Goal: Information Seeking & Learning: Learn about a topic

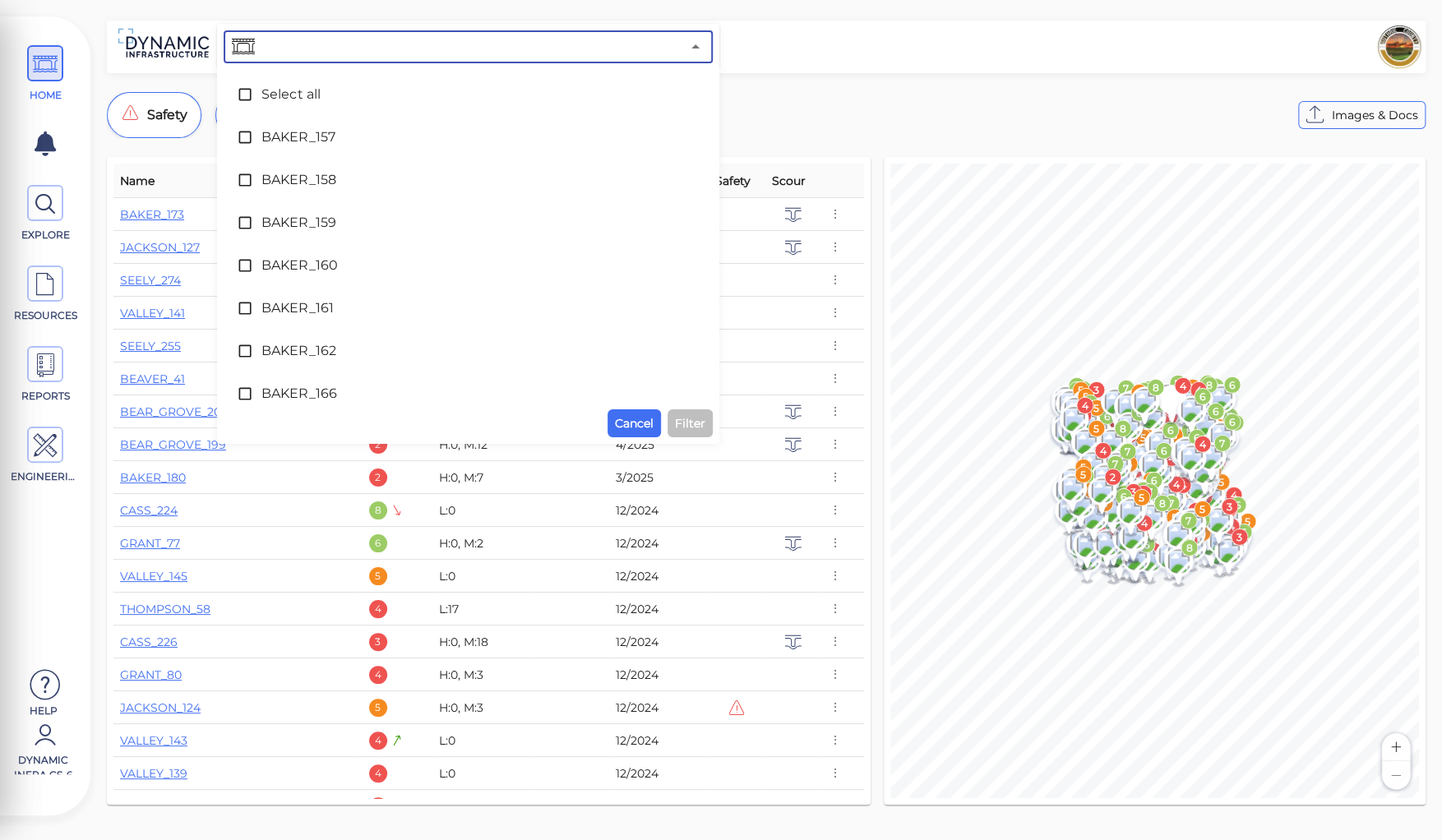
click at [351, 43] on input "text" at bounding box center [469, 46] width 422 height 23
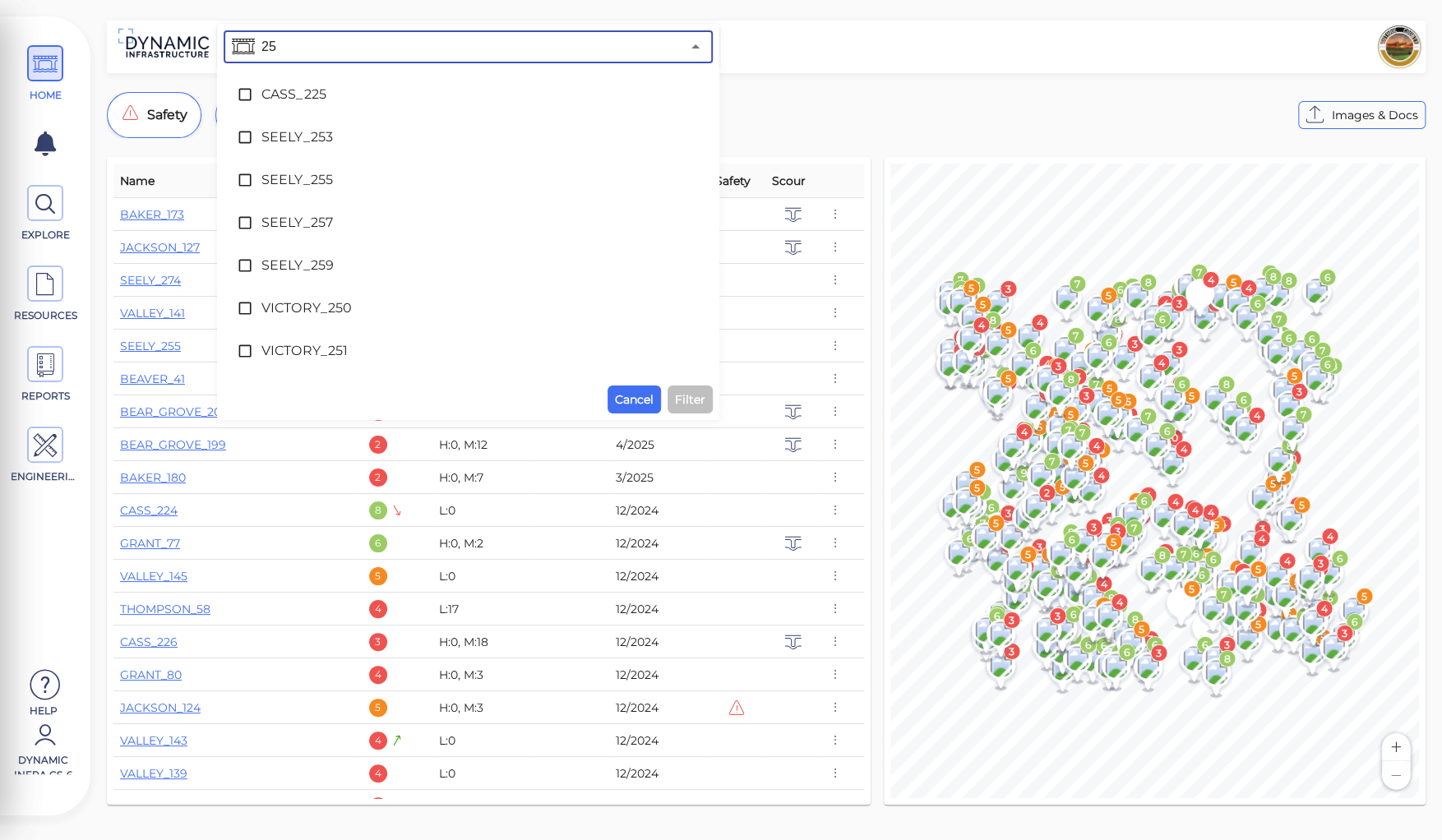
type input "251"
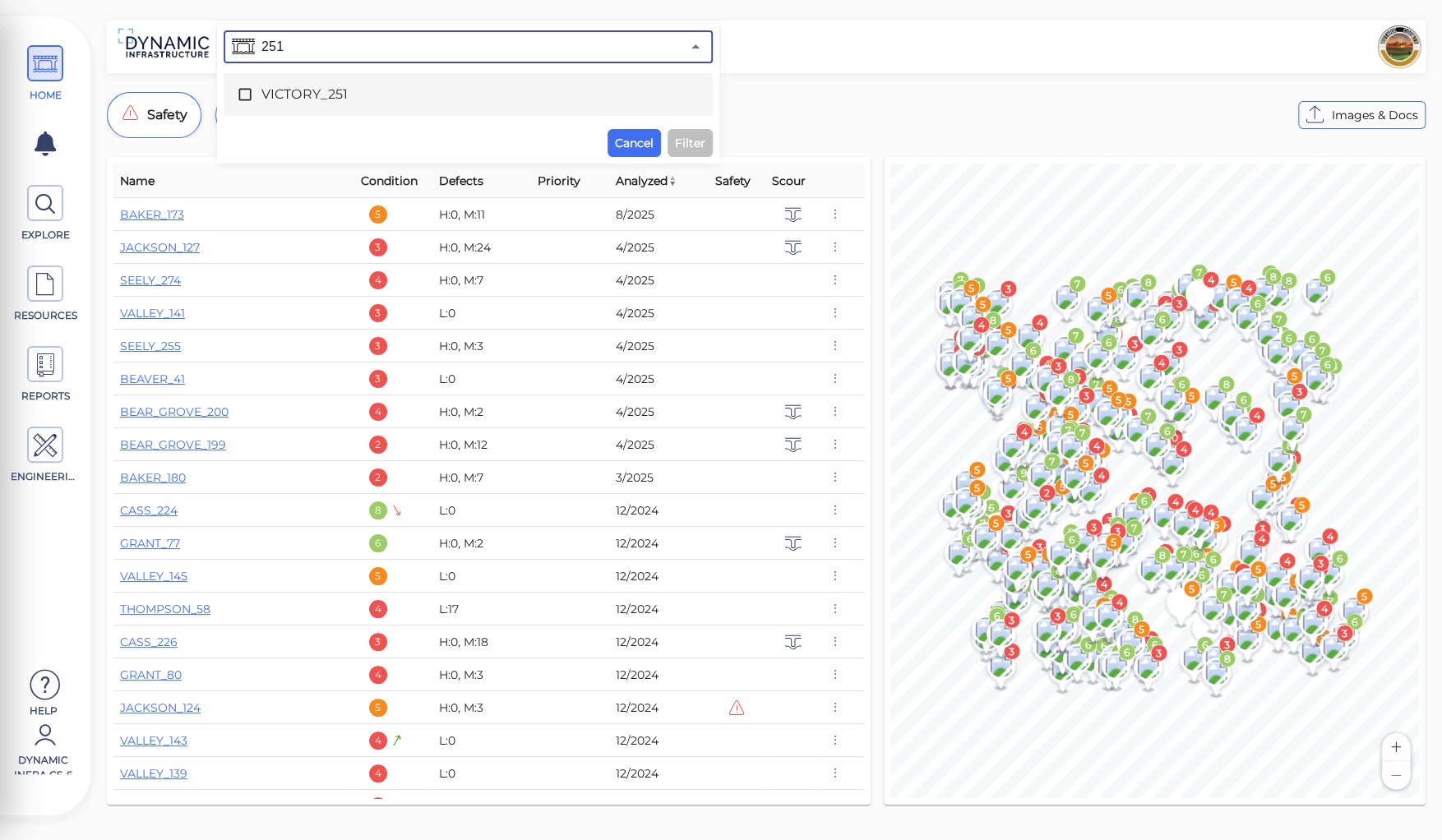
click at [297, 93] on span "VICTORY_251" at bounding box center [468, 94] width 413 height 19
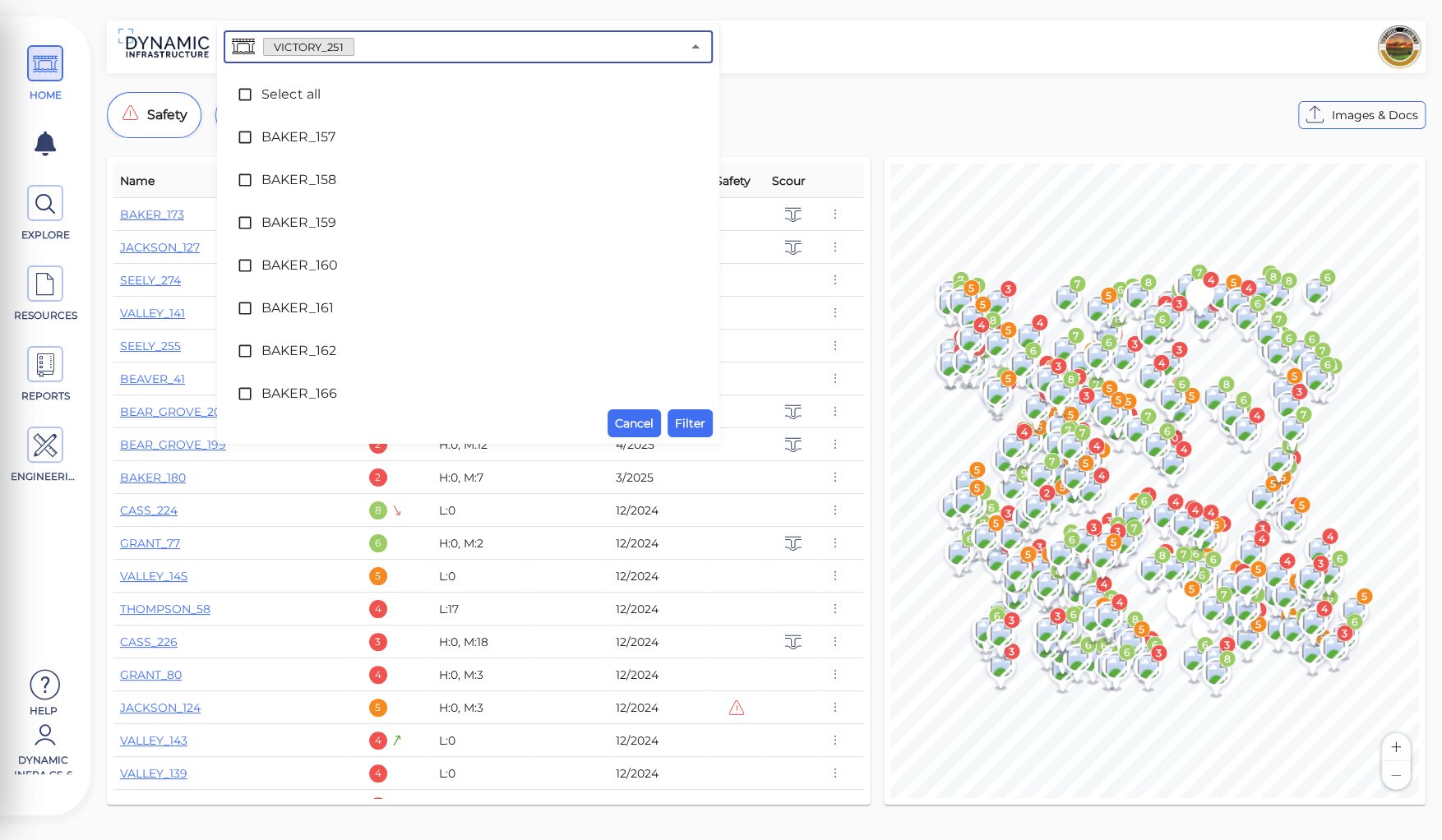
scroll to position [9587, 0]
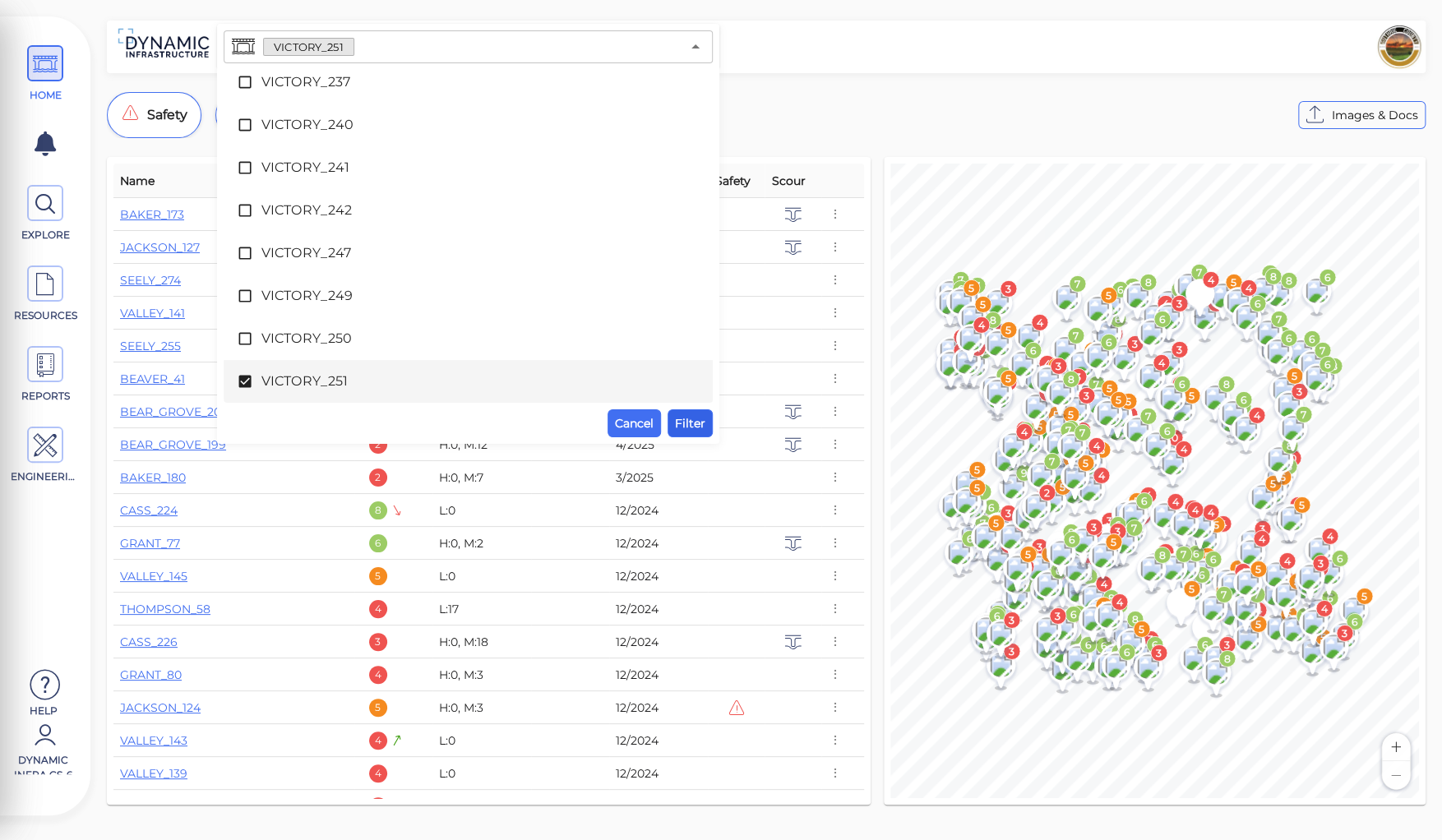
click at [694, 424] on span "Filter" at bounding box center [690, 422] width 31 height 19
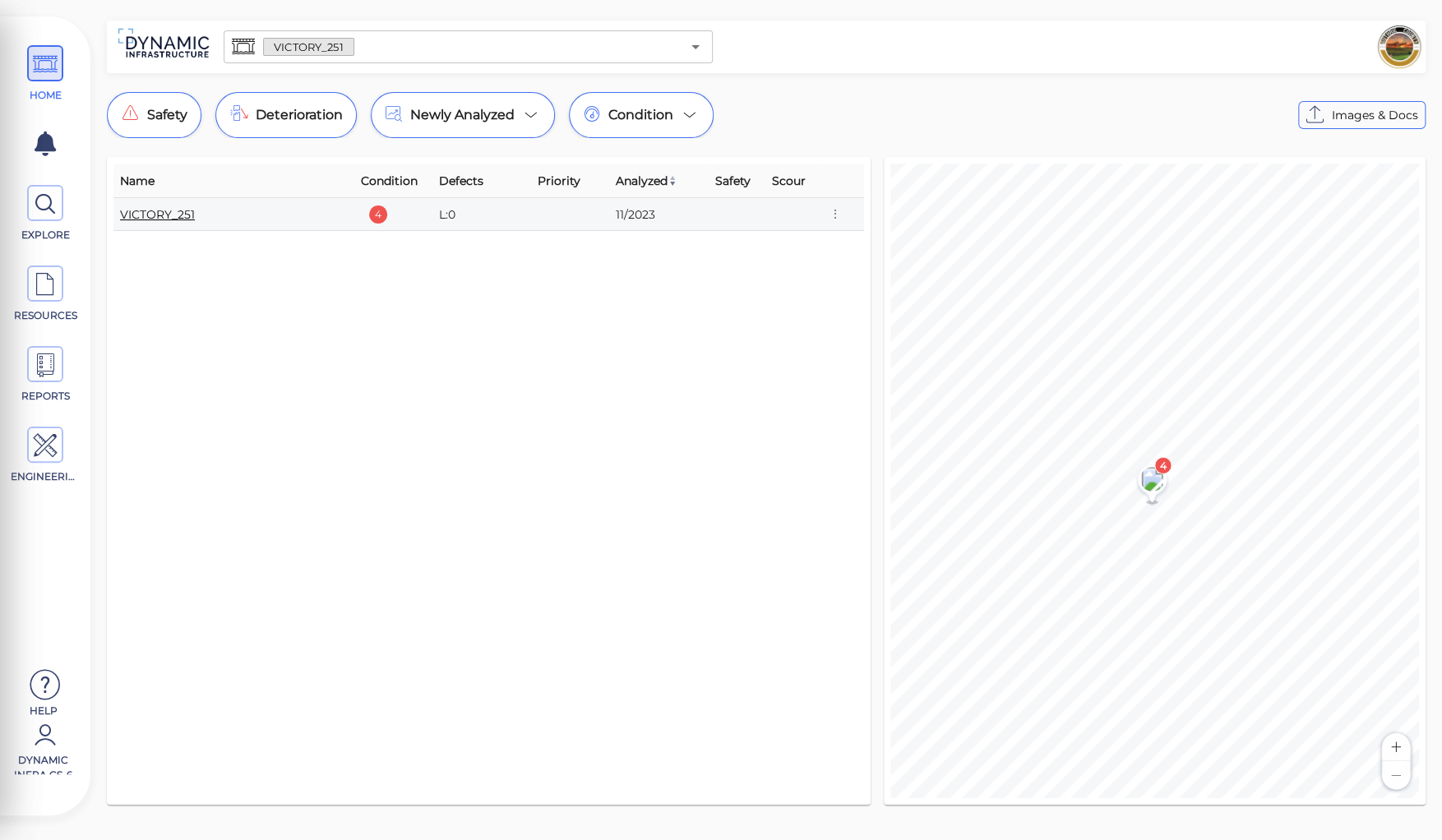
click at [149, 212] on link "VICTORY_251" at bounding box center [157, 214] width 75 height 15
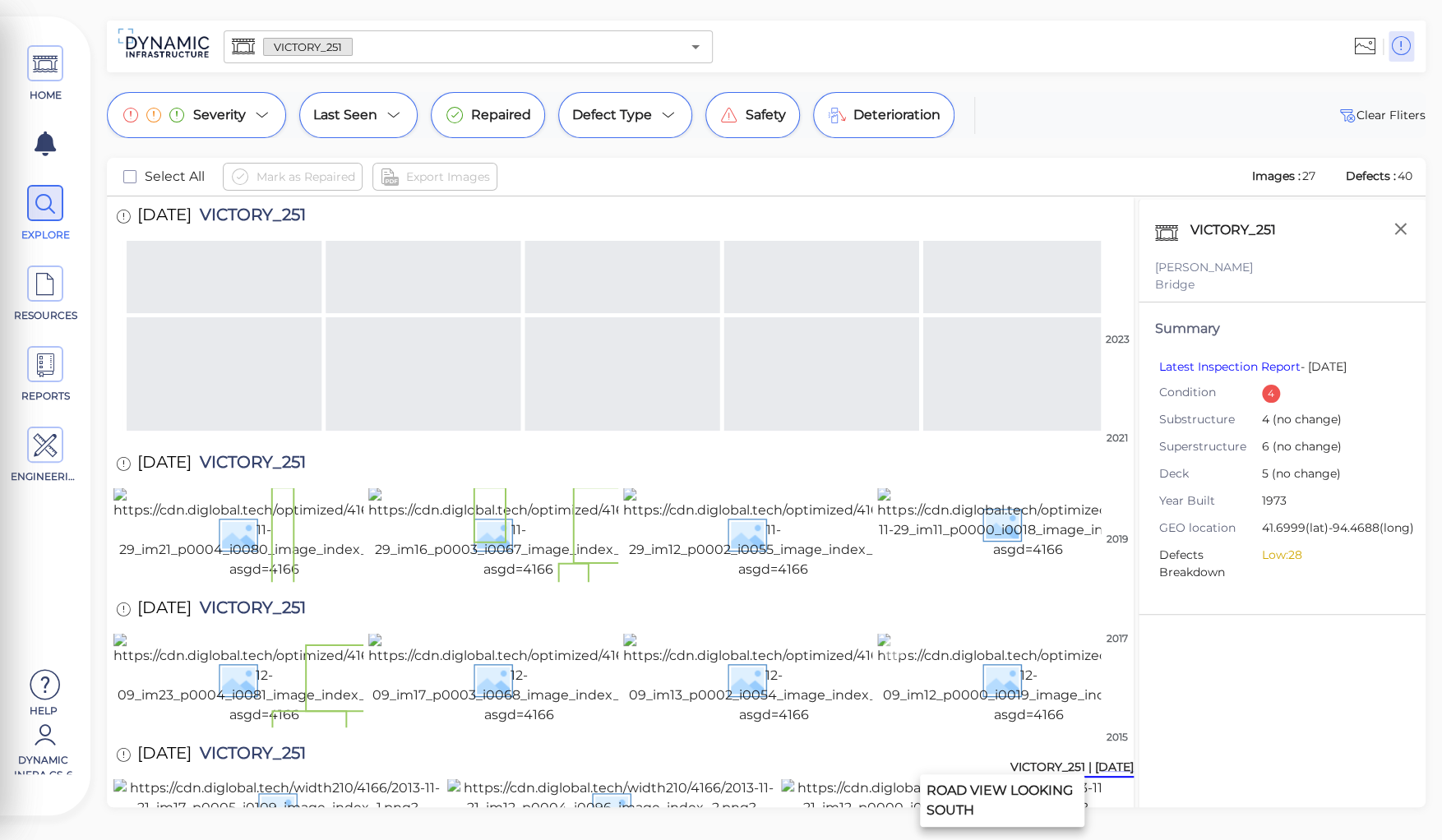
scroll to position [1282, 0]
click at [929, 778] on img at bounding box center [946, 808] width 329 height 59
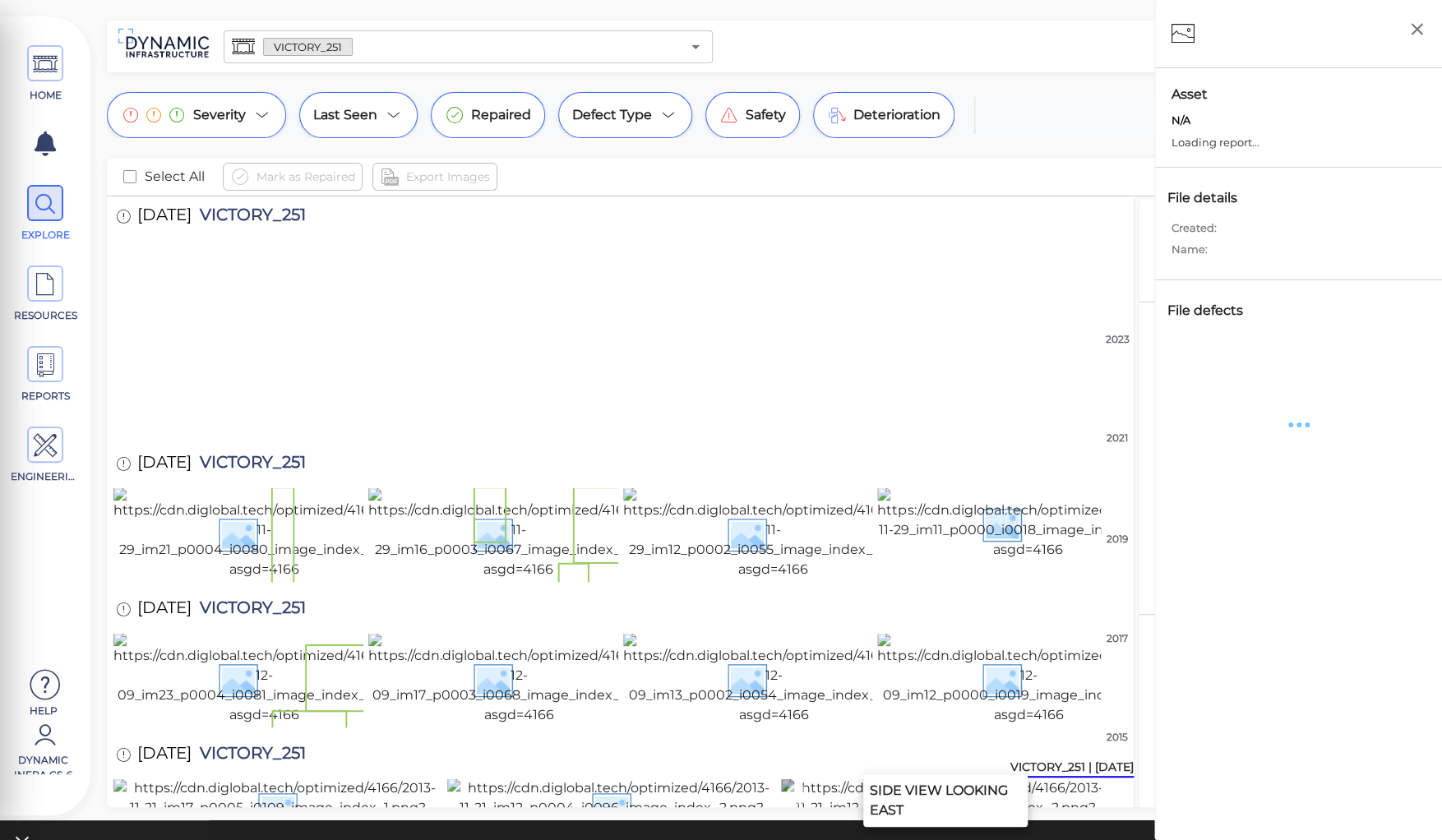
scroll to position [1269, 0]
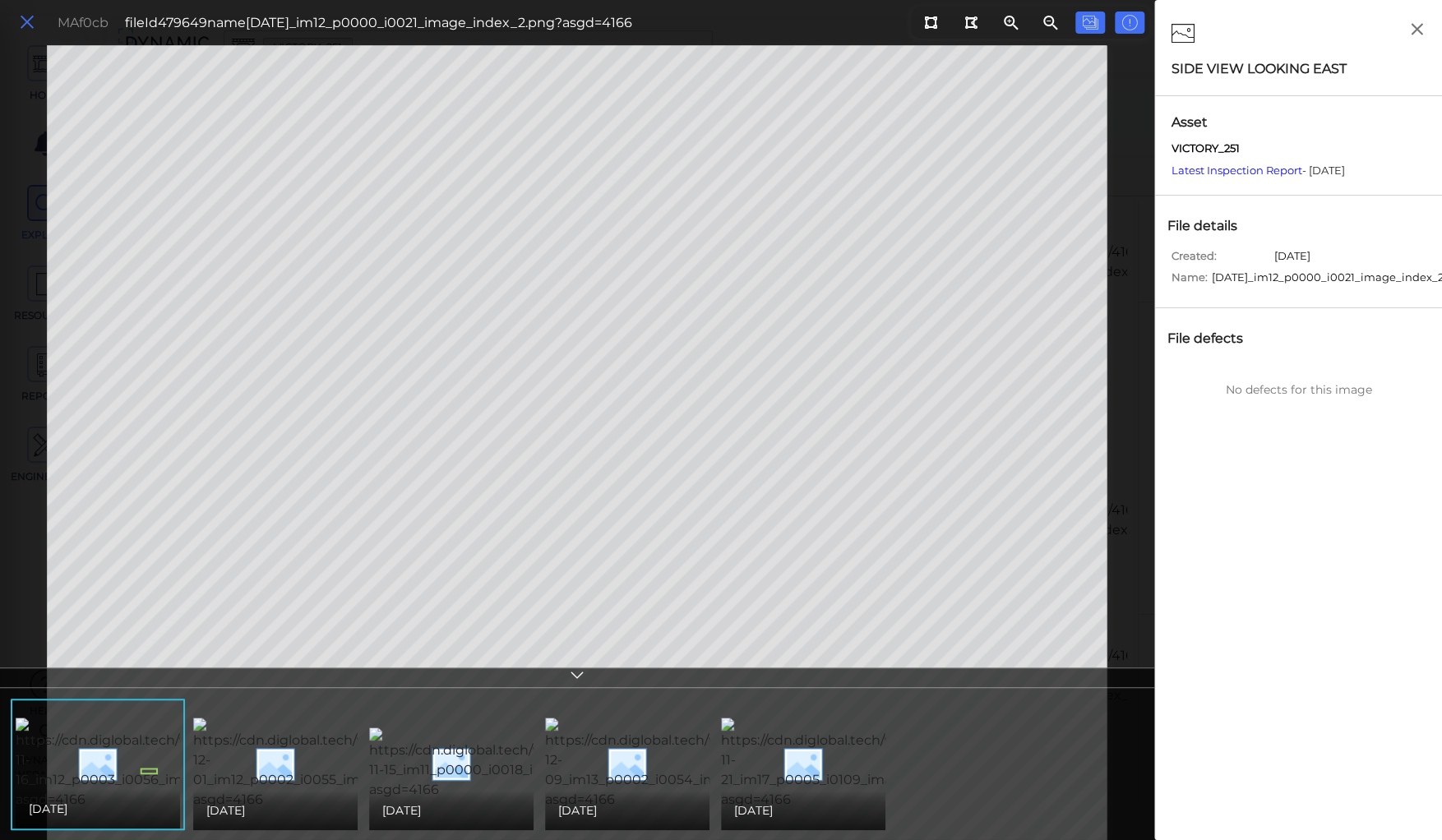
click at [29, 18] on icon at bounding box center [28, 22] width 18 height 22
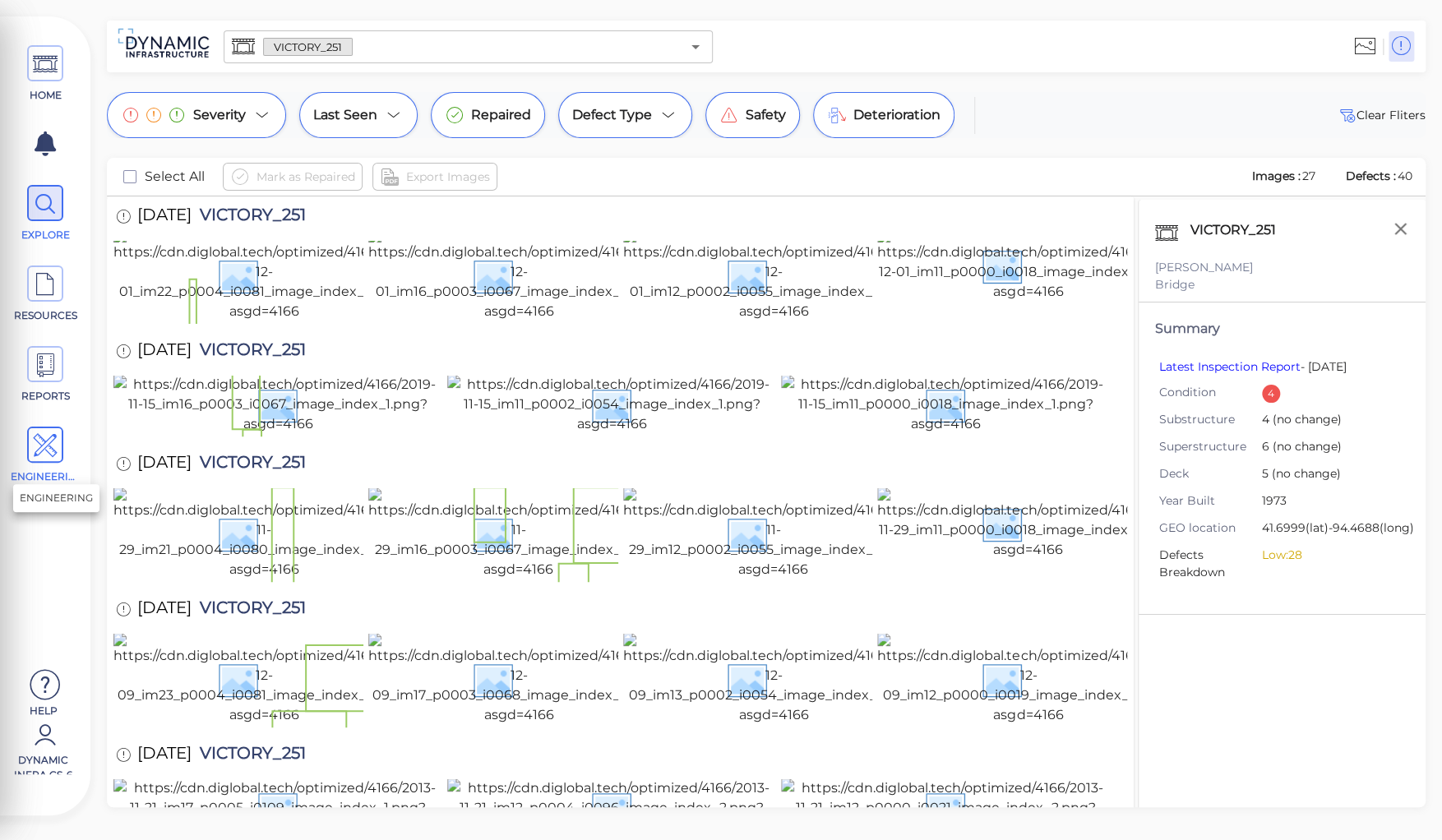
click at [50, 447] on icon at bounding box center [45, 446] width 25 height 37
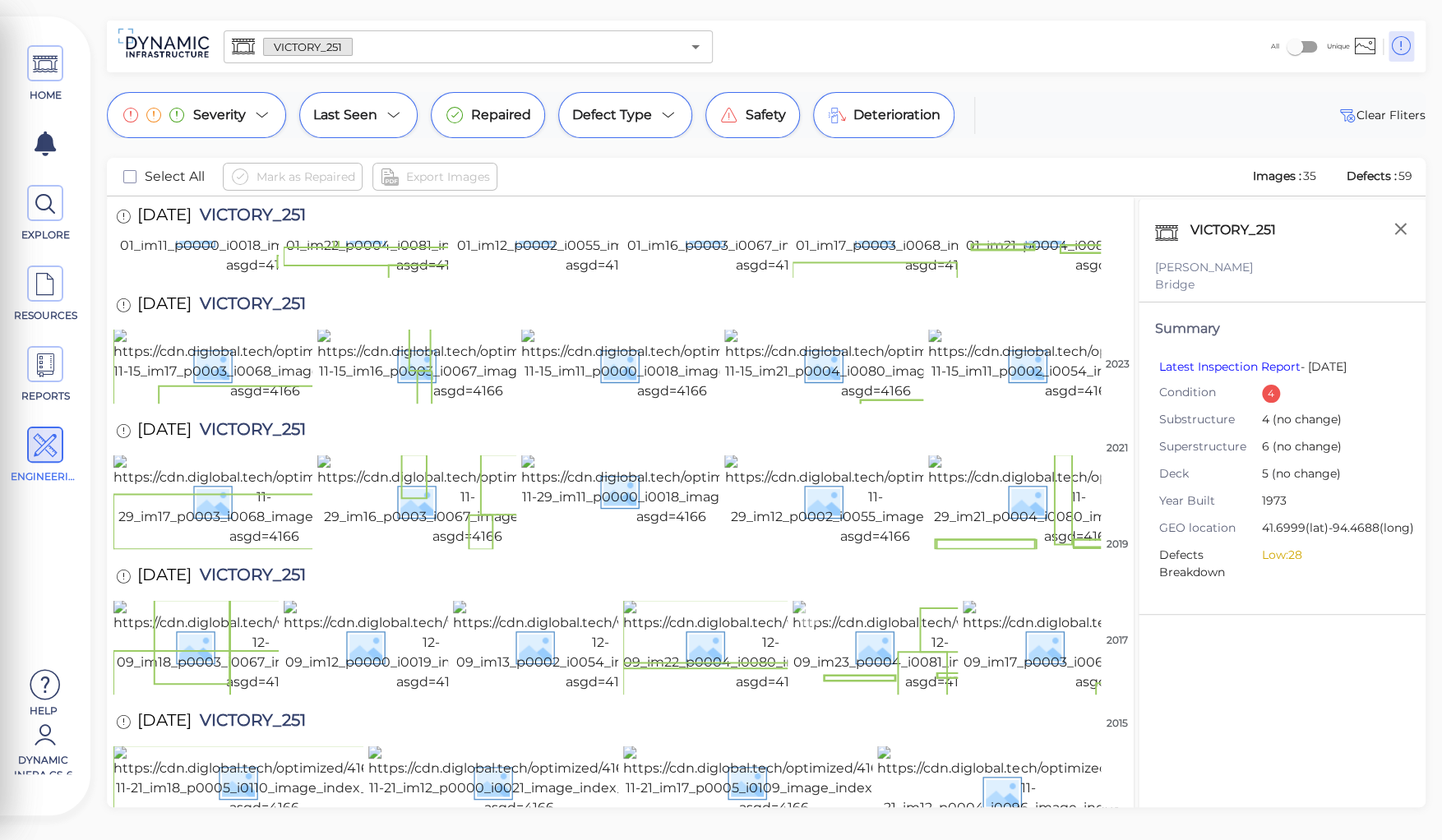
scroll to position [986, 0]
click at [1399, 227] on icon "button" at bounding box center [1400, 228] width 12 height 12
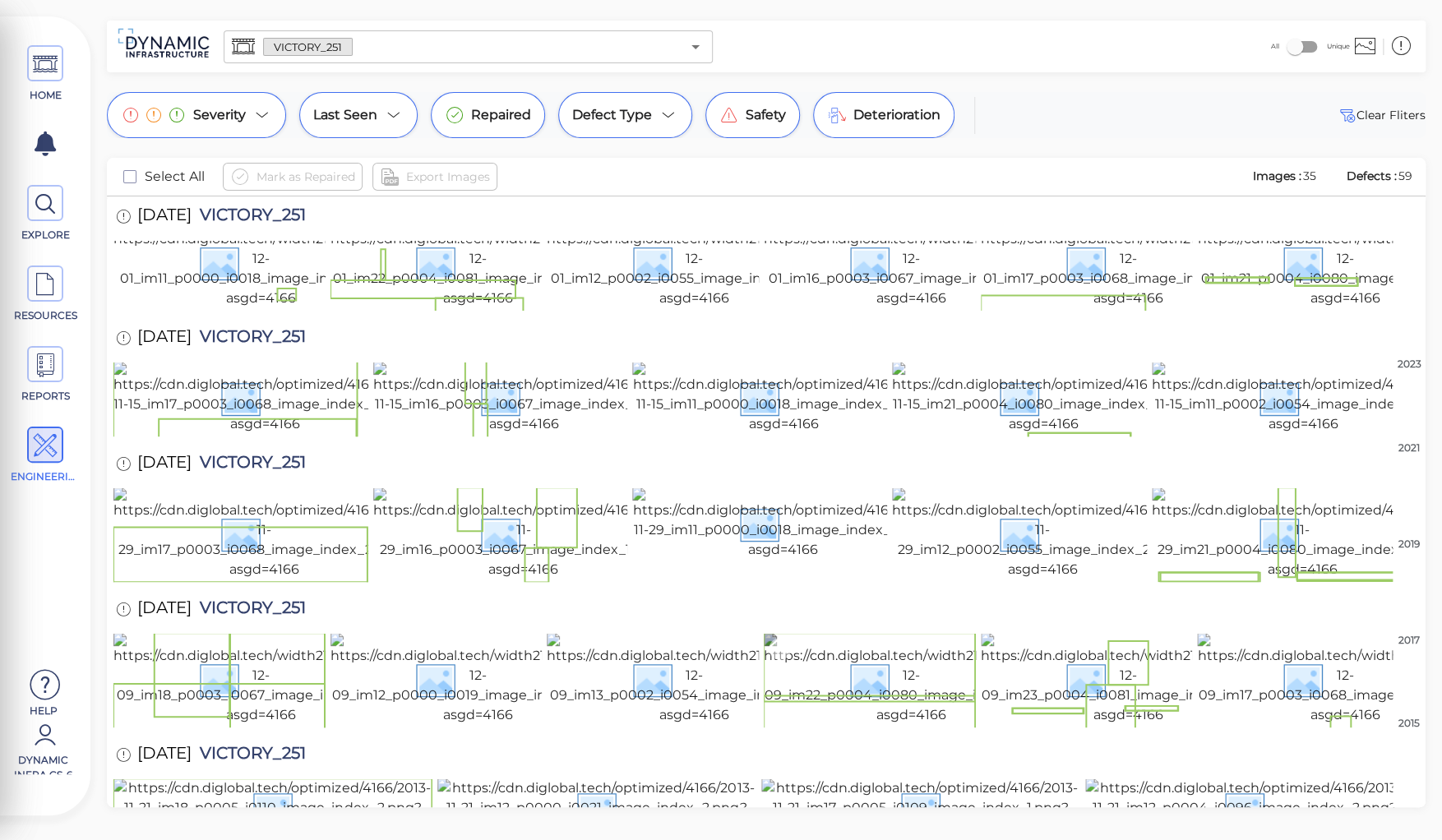
scroll to position [996, 0]
click at [1238, 778] on img at bounding box center [1244, 808] width 319 height 59
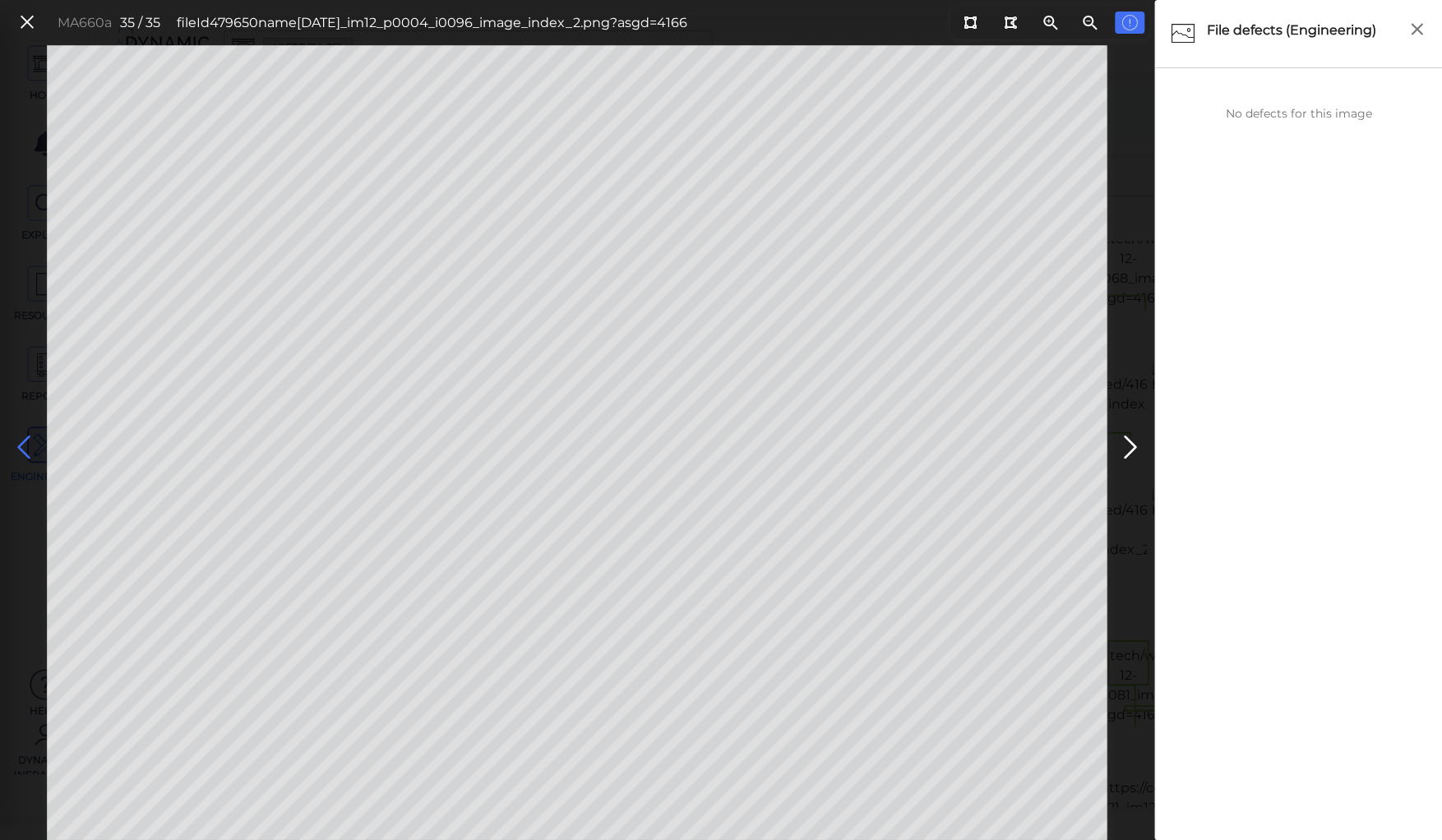
click at [19, 445] on icon at bounding box center [24, 447] width 26 height 32
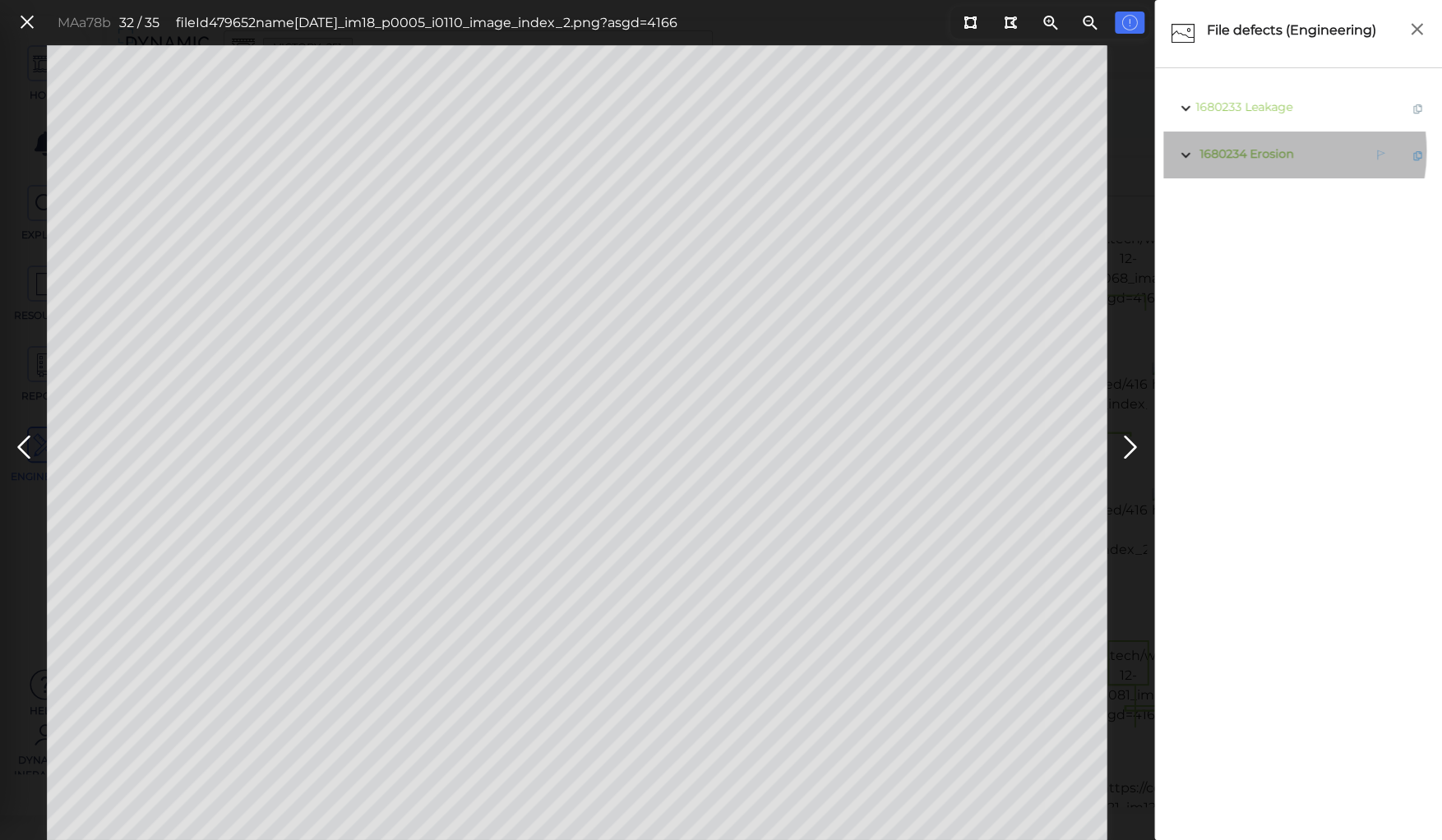
click at [1262, 152] on span "Erosion" at bounding box center [1271, 153] width 43 height 15
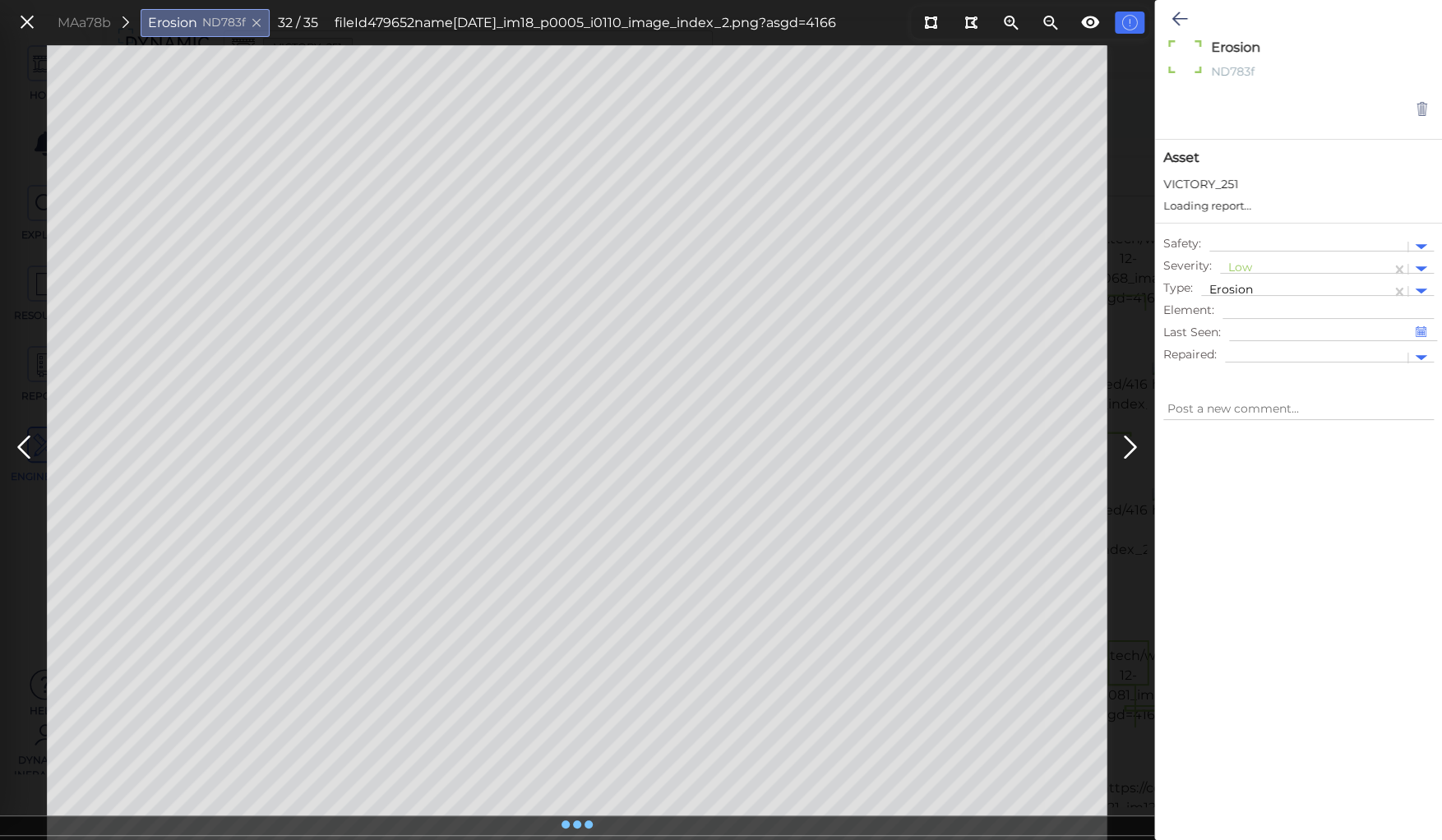
type textarea "x"
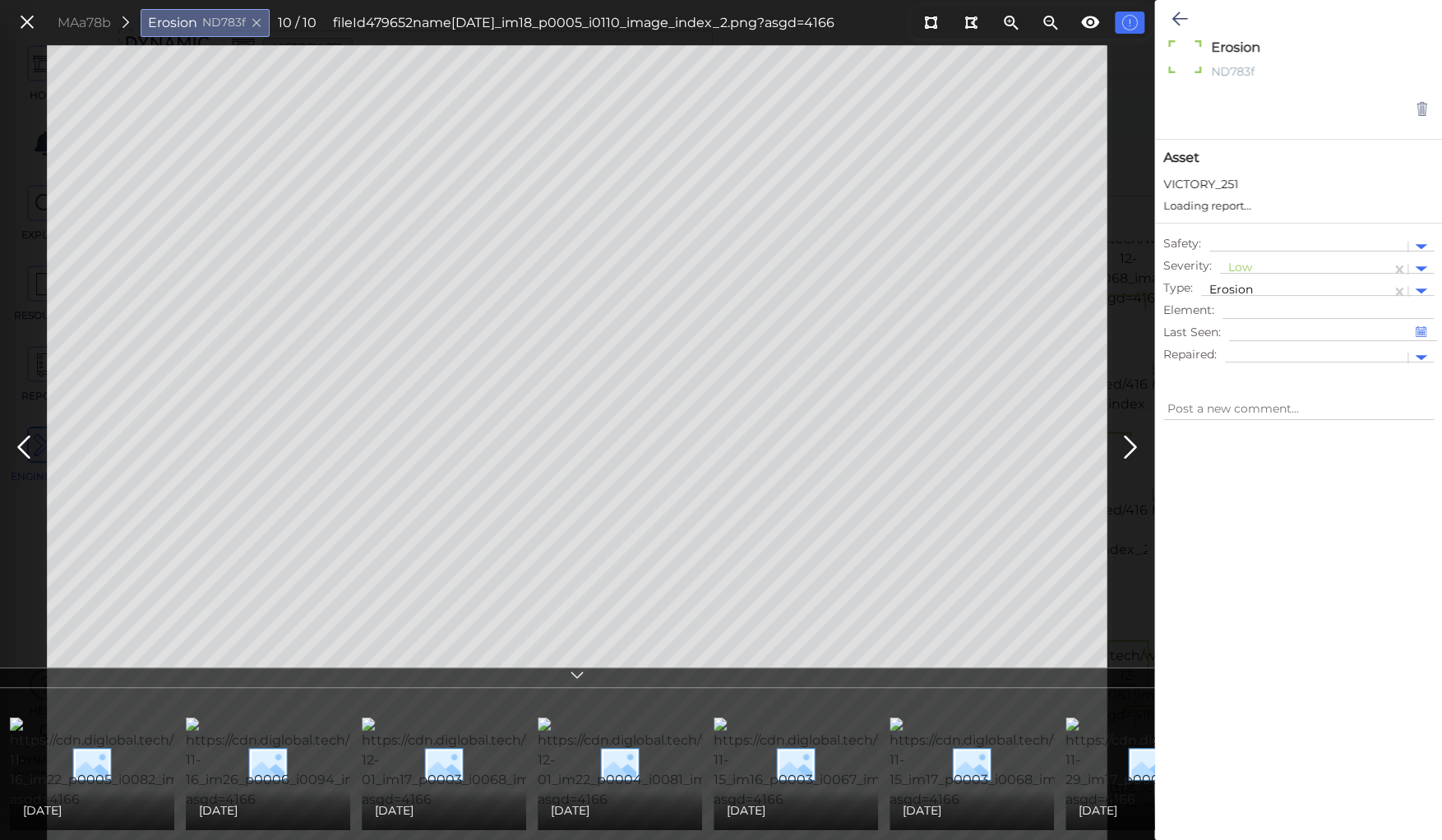
type textarea "x"
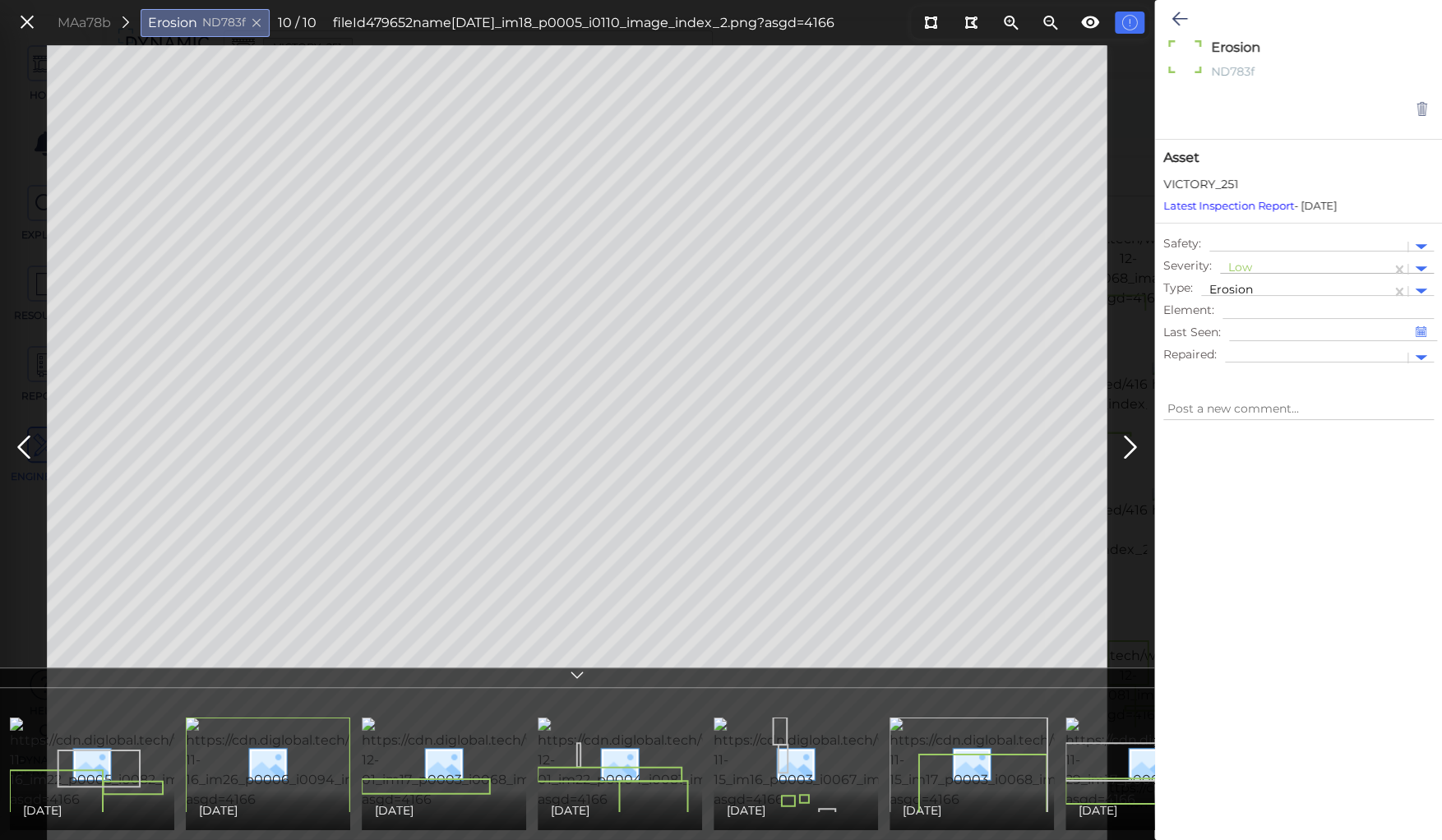
click at [1240, 264] on div at bounding box center [1305, 269] width 154 height 18
click at [1252, 342] on div "Moderate" at bounding box center [1265, 347] width 89 height 26
type textarea "x"
click at [1179, 14] on icon at bounding box center [1179, 18] width 16 height 19
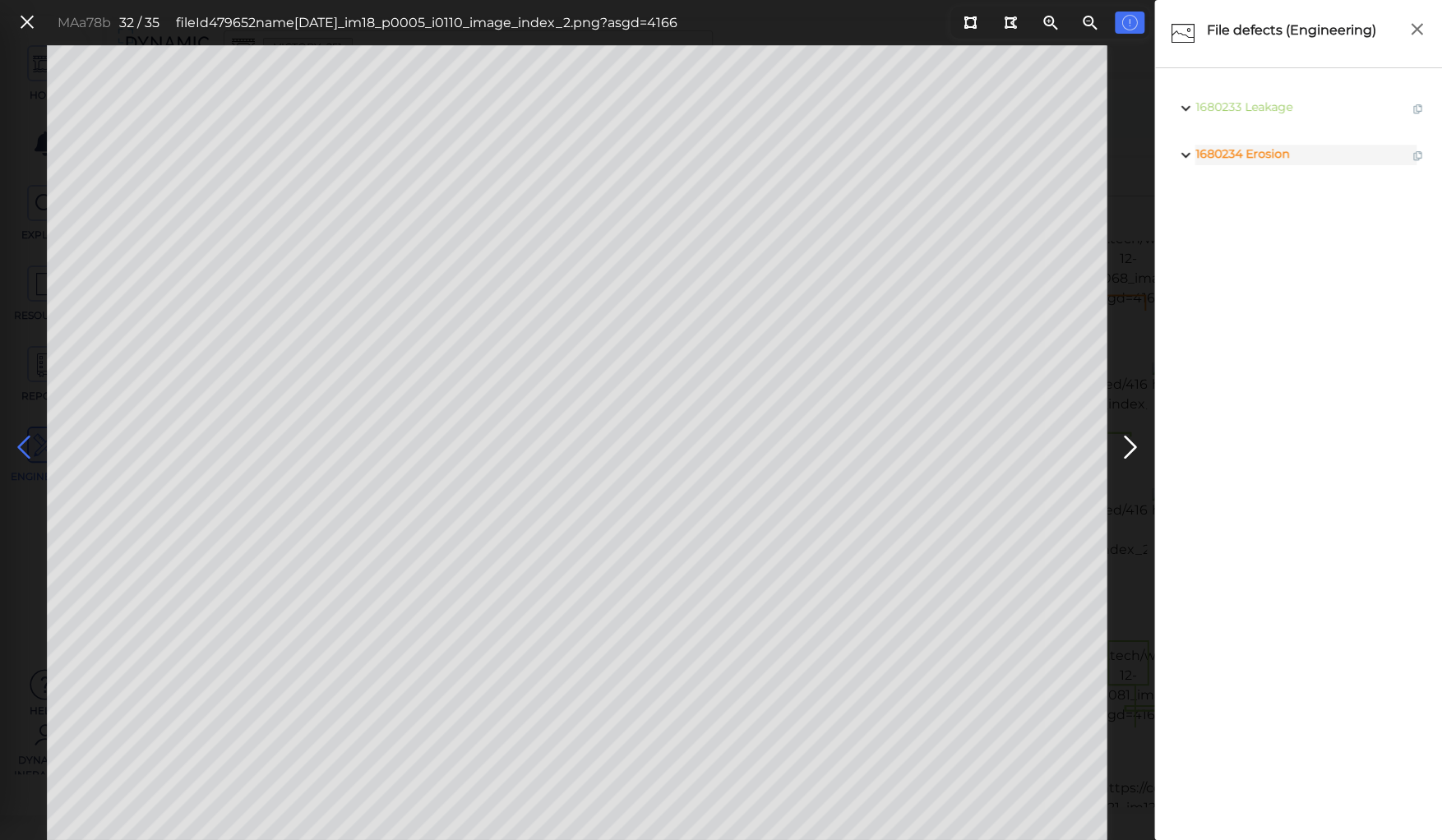
click at [22, 444] on icon at bounding box center [24, 447] width 26 height 32
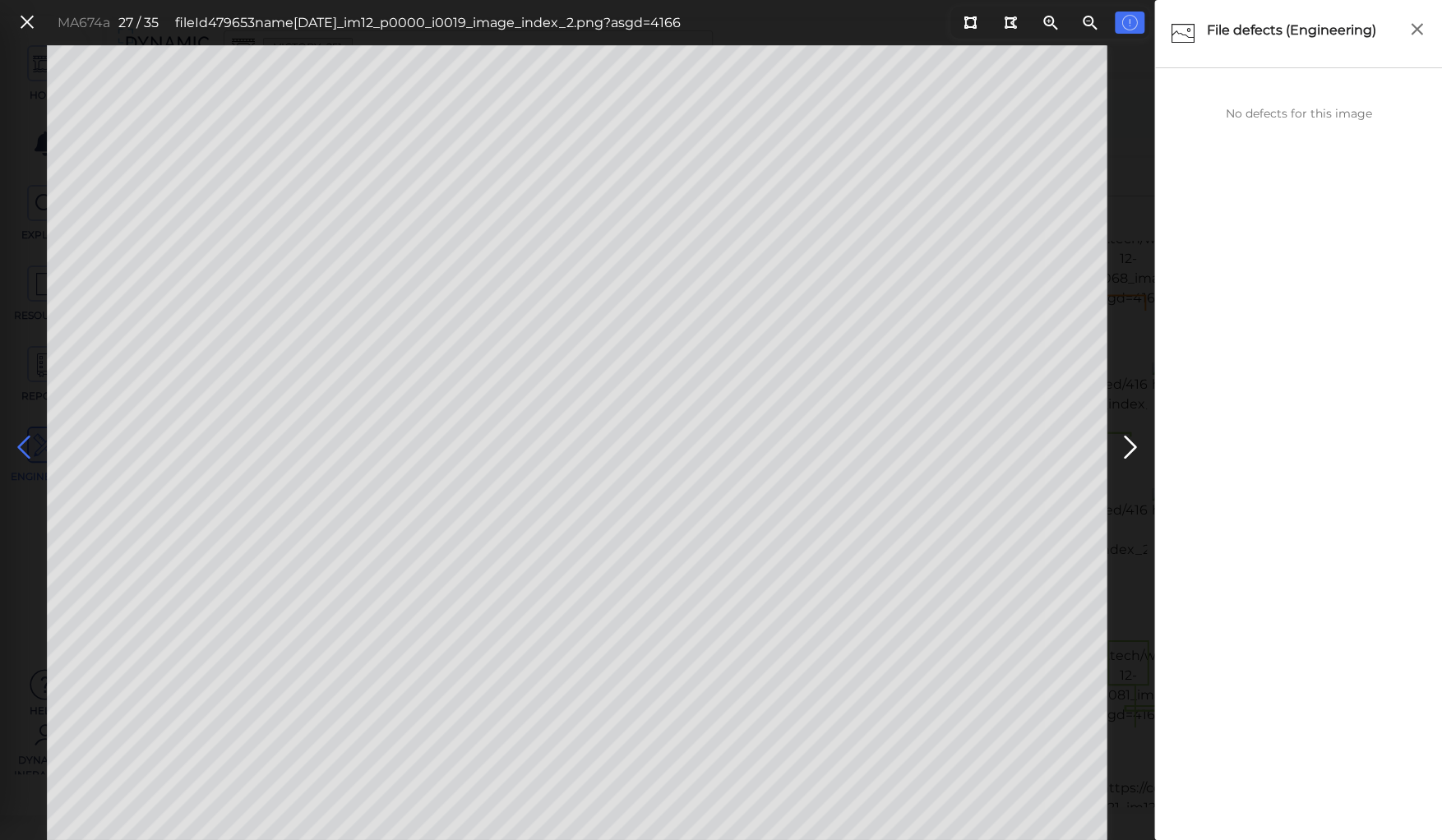
click at [22, 444] on icon at bounding box center [24, 447] width 26 height 32
click at [18, 444] on icon at bounding box center [24, 447] width 26 height 32
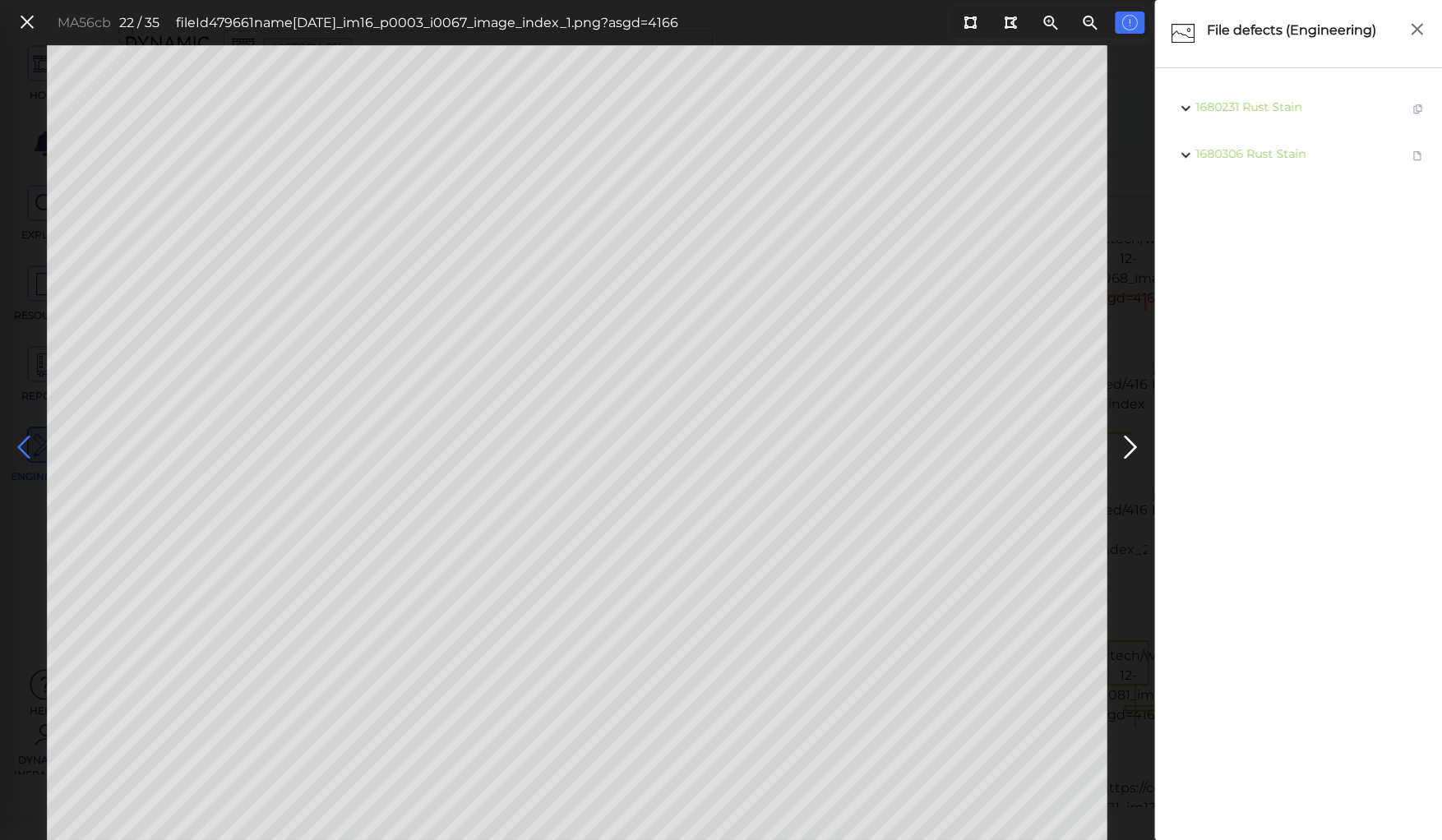
click at [18, 444] on icon at bounding box center [24, 447] width 26 height 32
